Goal: Transaction & Acquisition: Book appointment/travel/reservation

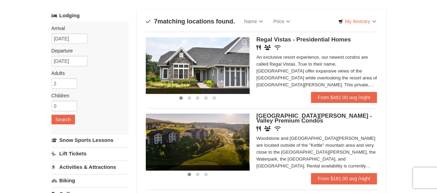
scroll to position [35, 0]
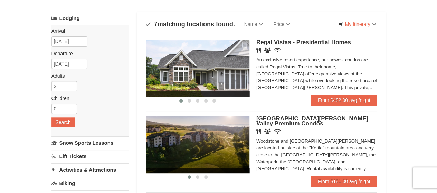
click at [269, 116] on span "[GEOGRAPHIC_DATA][PERSON_NAME] - Valley Premium Condos" at bounding box center [314, 120] width 116 height 11
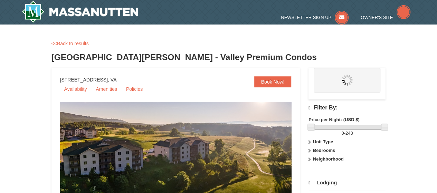
select select "10"
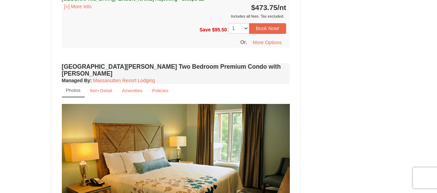
scroll to position [1347, 0]
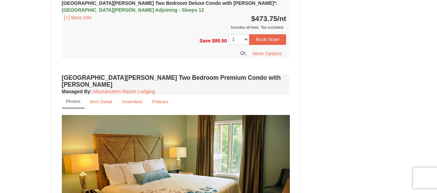
click at [261, 135] on img at bounding box center [176, 177] width 228 height 125
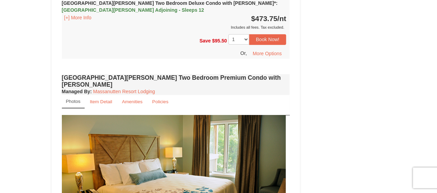
drag, startPoint x: 261, startPoint y: 125, endPoint x: 110, endPoint y: 121, distance: 150.3
click at [110, 121] on img at bounding box center [172, 177] width 228 height 125
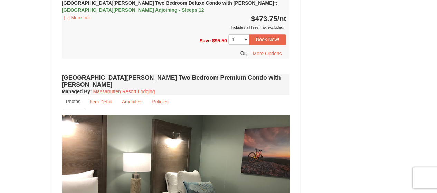
drag, startPoint x: 236, startPoint y: 119, endPoint x: 81, endPoint y: 119, distance: 154.8
click at [73, 119] on img at bounding box center [176, 177] width 228 height 125
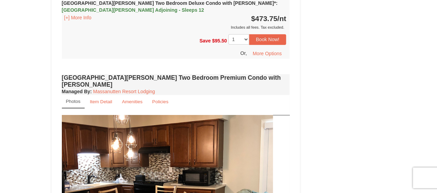
drag, startPoint x: 222, startPoint y: 122, endPoint x: 151, endPoint y: 127, distance: 71.0
click at [155, 127] on img at bounding box center [159, 177] width 228 height 125
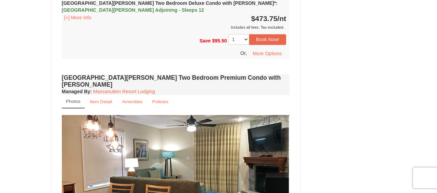
drag, startPoint x: 254, startPoint y: 124, endPoint x: 162, endPoint y: 129, distance: 91.3
click at [155, 129] on img at bounding box center [175, 177] width 228 height 125
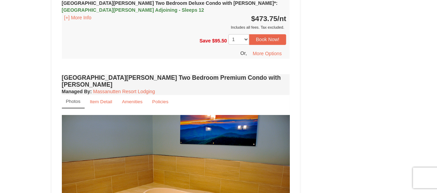
drag, startPoint x: 251, startPoint y: 116, endPoint x: 136, endPoint y: 126, distance: 115.2
click at [139, 126] on img at bounding box center [176, 177] width 228 height 125
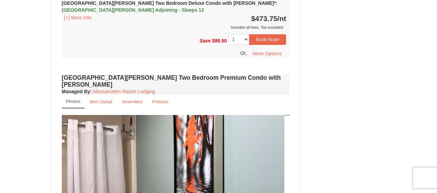
drag, startPoint x: 243, startPoint y: 120, endPoint x: 126, endPoint y: 128, distance: 116.4
click at [124, 128] on img at bounding box center [170, 177] width 228 height 125
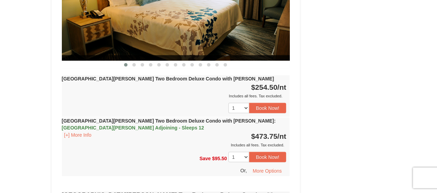
scroll to position [933, 0]
